Goal: Complete application form

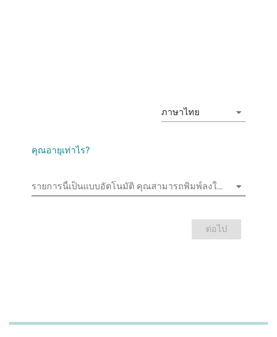
click at [70, 186] on input "รายการนี้เป็นแบบอัตโนมัติ คุณสามารถพิมพ์ลงในรายการนี้" at bounding box center [130, 187] width 199 height 18
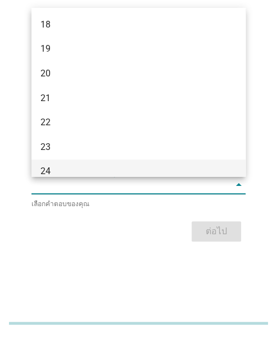
click at [70, 169] on div "24" at bounding box center [130, 171] width 180 height 13
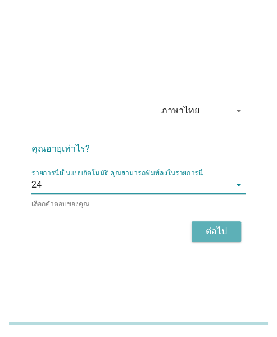
drag, startPoint x: 213, startPoint y: 237, endPoint x: 254, endPoint y: 236, distance: 40.5
click at [217, 237] on button "ต่อไป" at bounding box center [216, 232] width 49 height 20
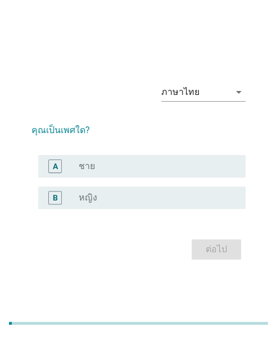
click at [119, 211] on div "B radio_button_unchecked หญิง" at bounding box center [138, 197] width 214 height 31
click at [112, 197] on div "radio_button_unchecked หญิง" at bounding box center [153, 197] width 149 height 11
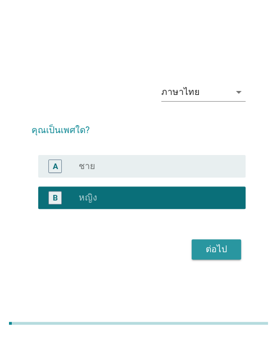
drag, startPoint x: 198, startPoint y: 247, endPoint x: 238, endPoint y: 251, distance: 40.1
click at [202, 247] on button "ต่อไป" at bounding box center [216, 250] width 49 height 20
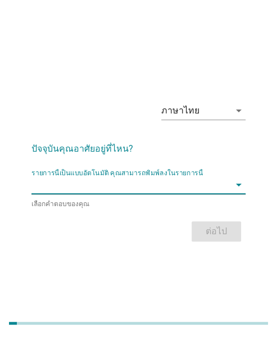
click at [92, 188] on input "รายการนี้เป็นแบบอัตโนมัติ คุณสามารถพิมพ์ลงในรายการนี้" at bounding box center [130, 185] width 199 height 18
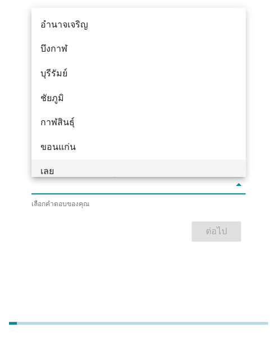
click at [48, 164] on div "เลย" at bounding box center [138, 172] width 214 height 25
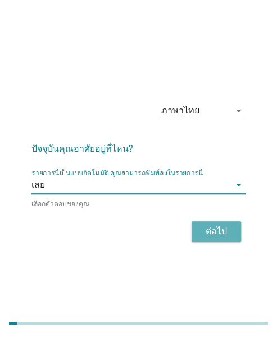
drag, startPoint x: 204, startPoint y: 227, endPoint x: 264, endPoint y: 231, distance: 60.3
click at [211, 229] on div "ต่อไป" at bounding box center [216, 231] width 31 height 13
